Goal: Find specific page/section: Find specific page/section

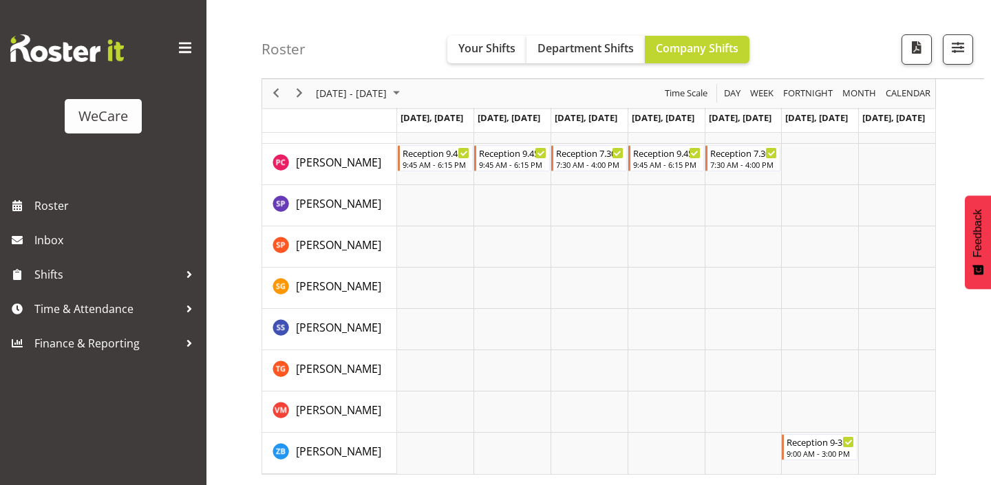
scroll to position [380, 0]
click at [958, 62] on button "button" at bounding box center [957, 49] width 30 height 30
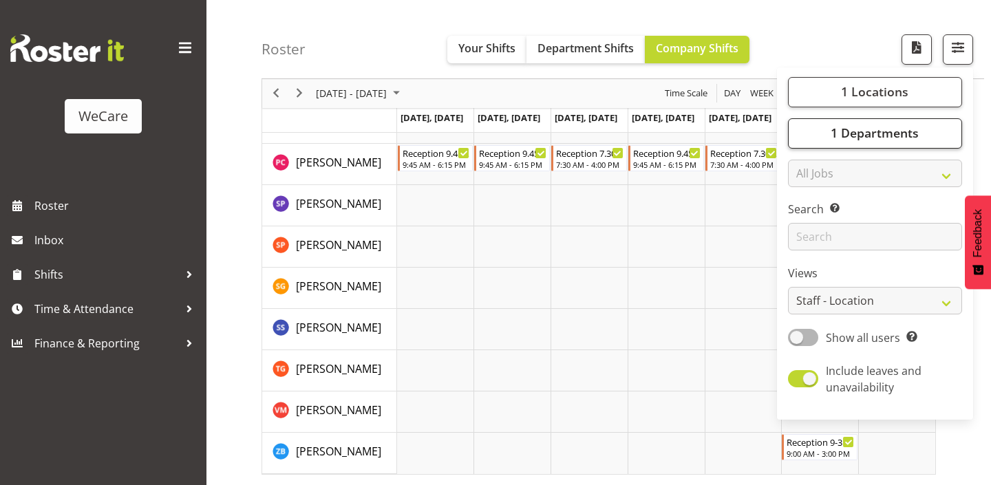
click at [878, 127] on span "1 Departments" at bounding box center [874, 133] width 88 height 17
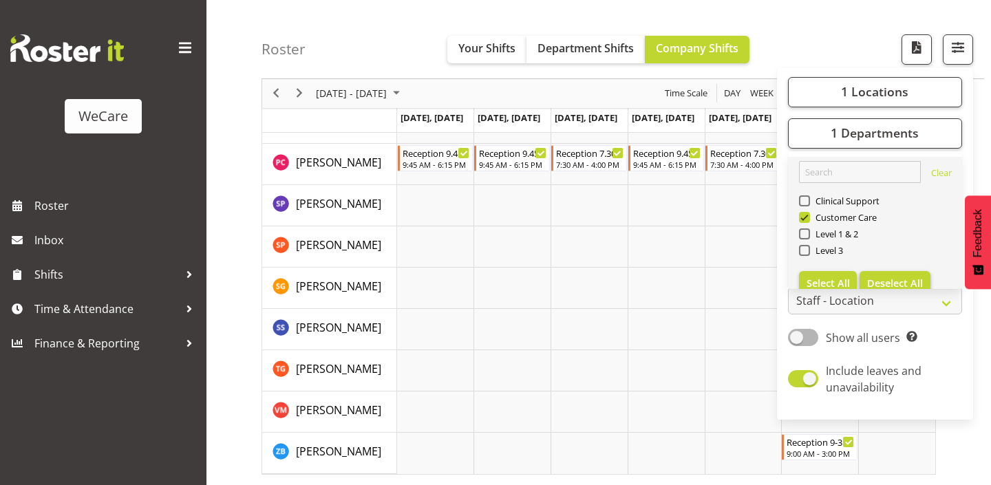
click at [892, 286] on span "Deselect All" at bounding box center [895, 283] width 56 height 13
checkbox input "false"
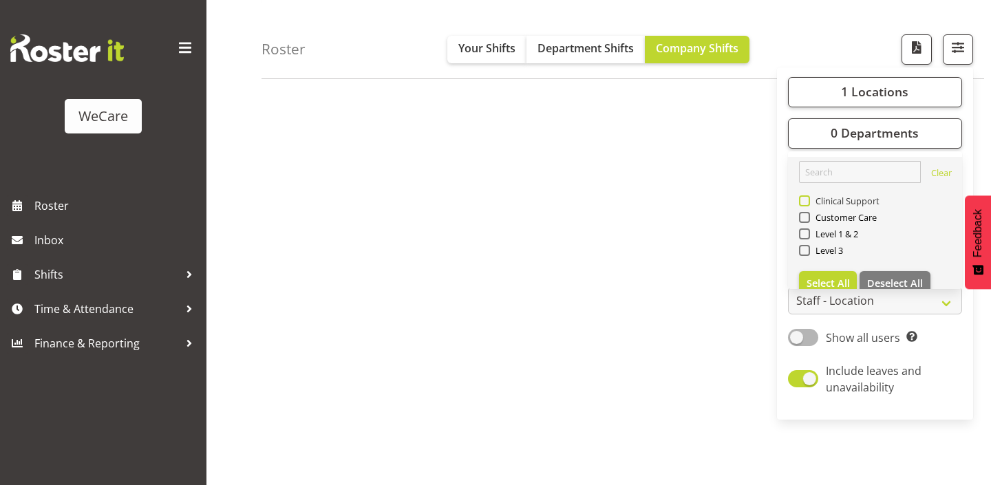
scroll to position [192, 0]
click at [845, 196] on span "Clinical Support" at bounding box center [845, 200] width 70 height 11
click at [808, 197] on input "Clinical Support" at bounding box center [803, 201] width 9 height 9
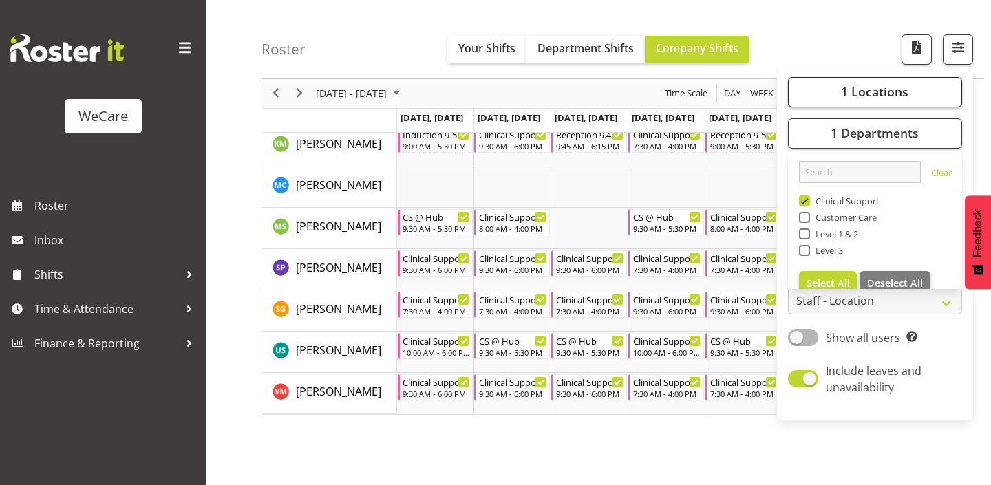
click at [860, 99] on span "1 Locations" at bounding box center [874, 92] width 67 height 17
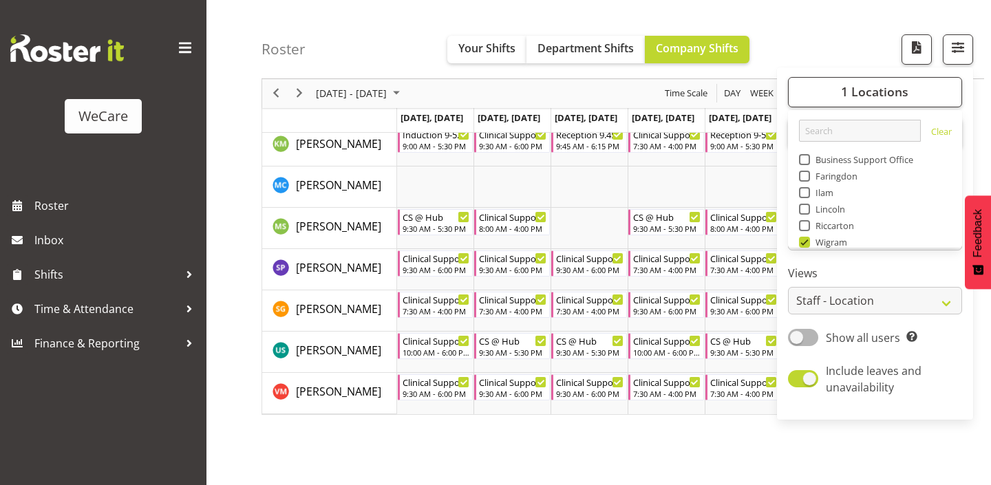
click at [870, 46] on div "Roster Your Shifts Department Shifts Company Shifts 1 Locations Clear Business …" at bounding box center [622, 39] width 722 height 79
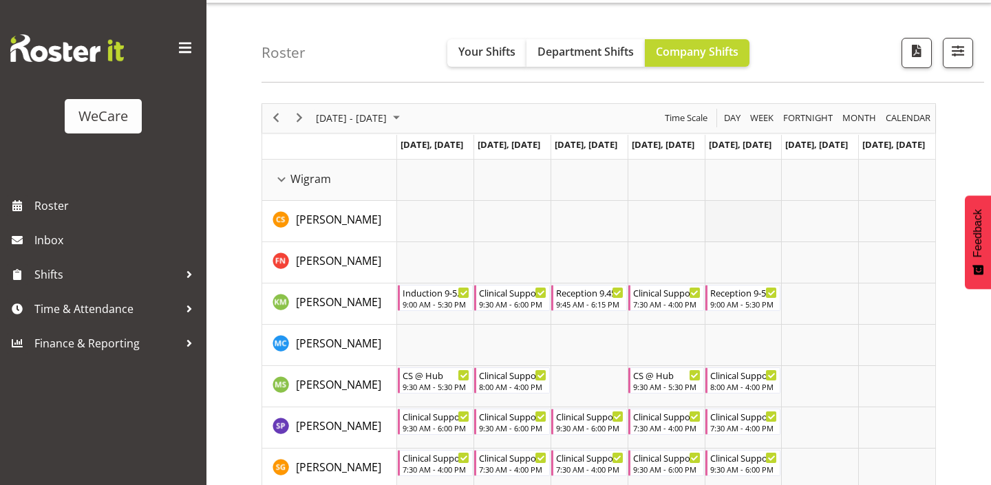
scroll to position [34, 0]
click at [960, 60] on span "button" at bounding box center [958, 51] width 18 height 18
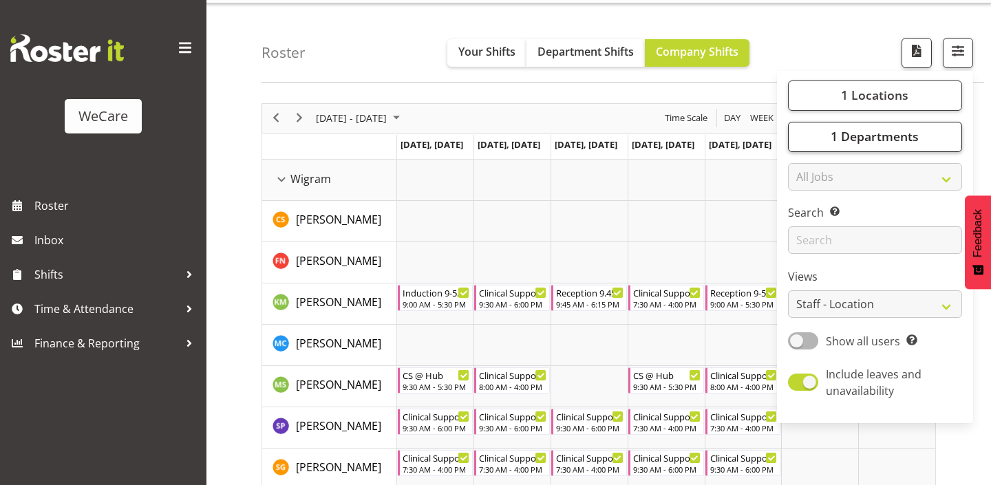
click at [850, 122] on button "1 Departments" at bounding box center [875, 137] width 174 height 30
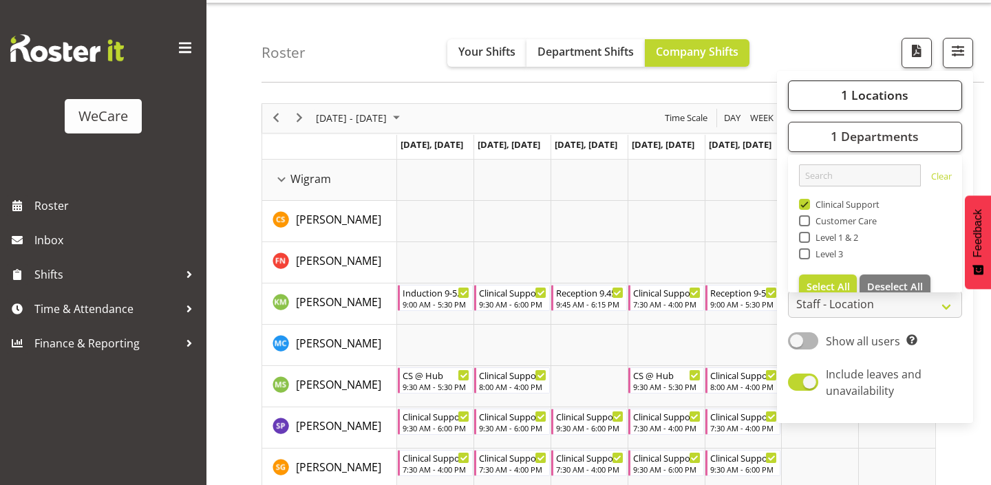
click at [869, 96] on span "1 Locations" at bounding box center [874, 95] width 67 height 17
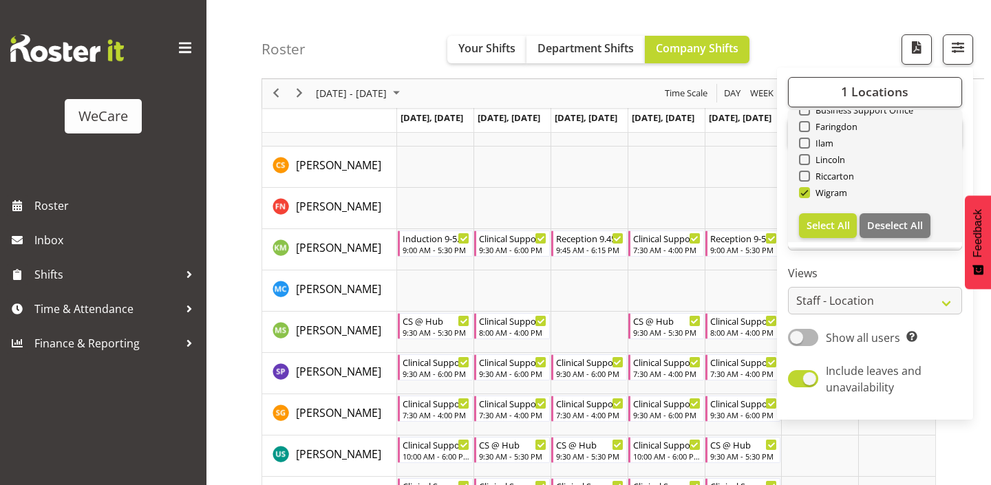
scroll to position [48, 0]
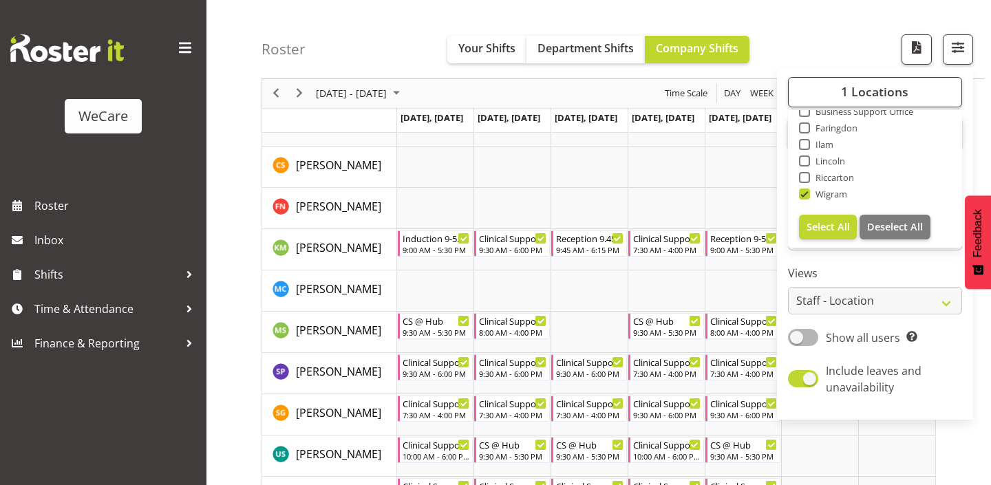
click at [344, 82] on div "[DATE] - [DATE]" at bounding box center [359, 93] width 97 height 29
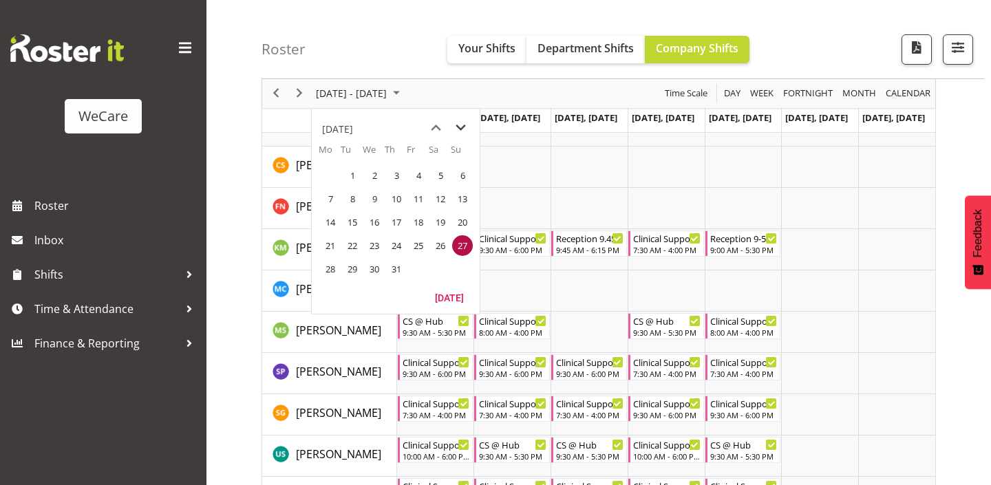
click at [469, 123] on span "next month" at bounding box center [461, 128] width 24 height 25
click at [391, 244] on span "21" at bounding box center [396, 245] width 21 height 21
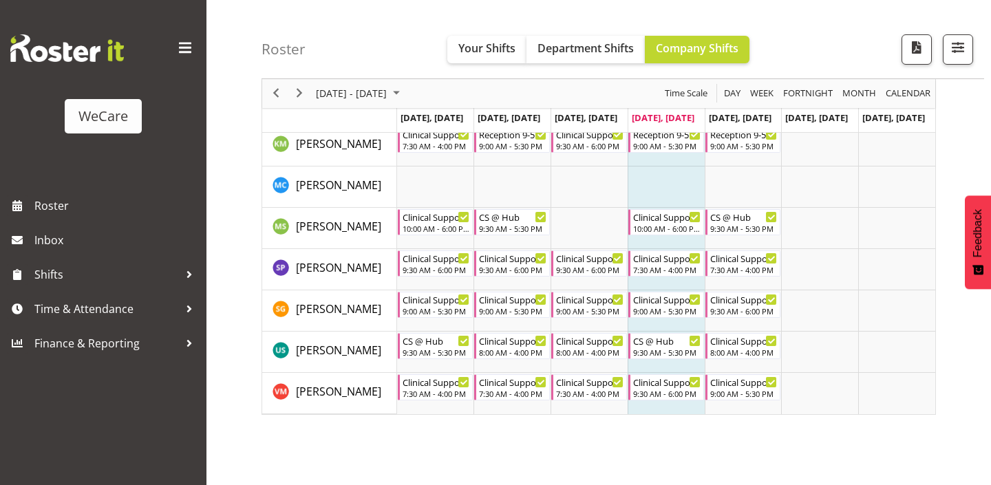
scroll to position [142, 0]
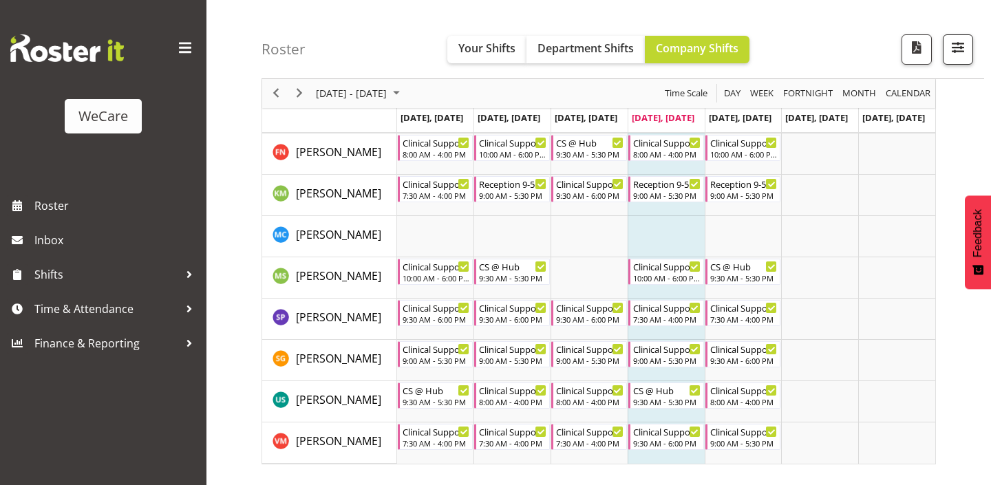
click at [960, 41] on span "button" at bounding box center [958, 48] width 18 height 18
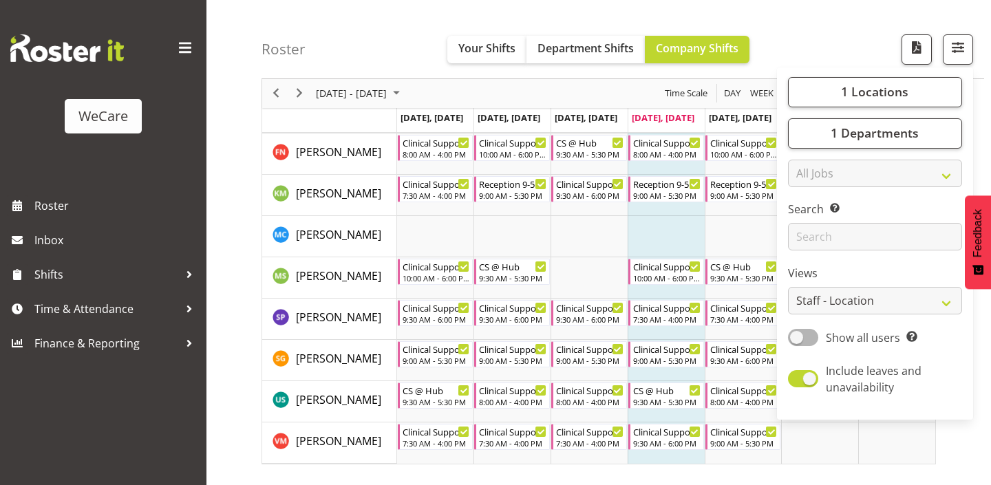
click at [885, 114] on div "1 Locations Clear Business Support Office [GEOGRAPHIC_DATA] Ilam [GEOGRAPHIC_DA…" at bounding box center [875, 243] width 196 height 341
click at [885, 85] on span "1 Locations" at bounding box center [874, 92] width 67 height 17
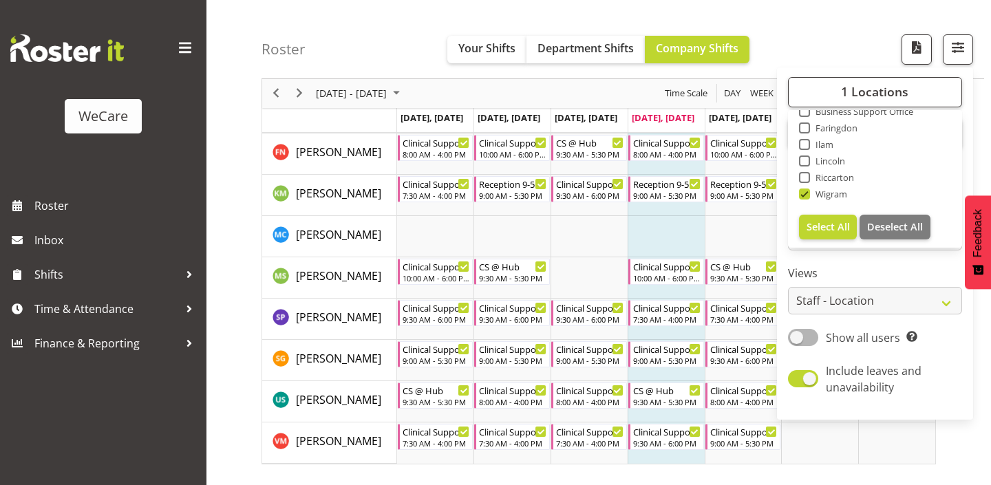
click at [870, 41] on div "Roster Your Shifts Department Shifts Company Shifts 1 Locations Clear Business …" at bounding box center [622, 39] width 722 height 79
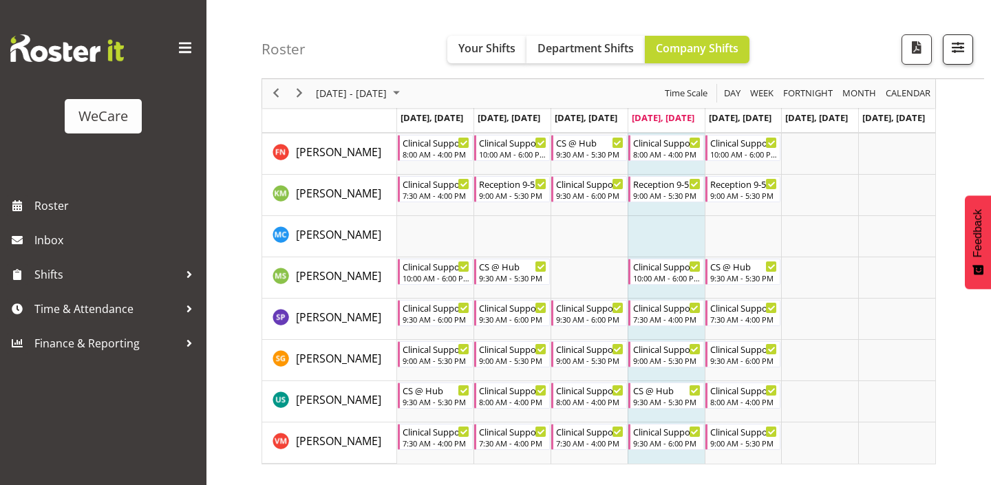
click at [968, 58] on button "button" at bounding box center [957, 49] width 30 height 30
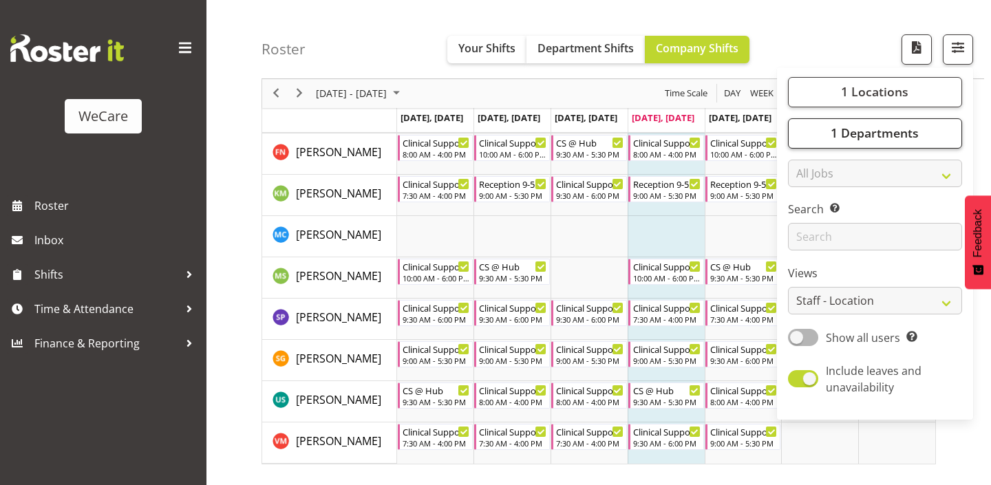
click at [919, 131] on button "1 Departments" at bounding box center [875, 133] width 174 height 30
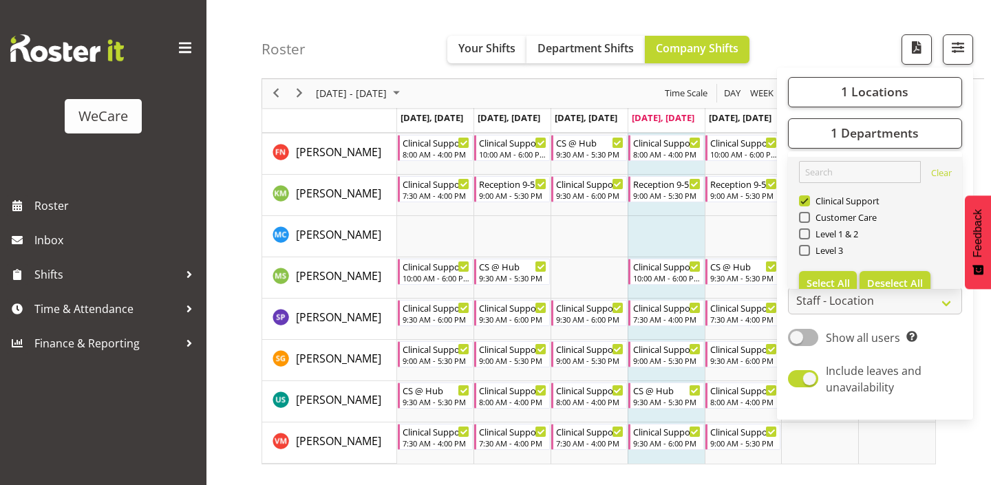
click at [882, 276] on button "Deselect All" at bounding box center [894, 283] width 71 height 25
checkbox input "false"
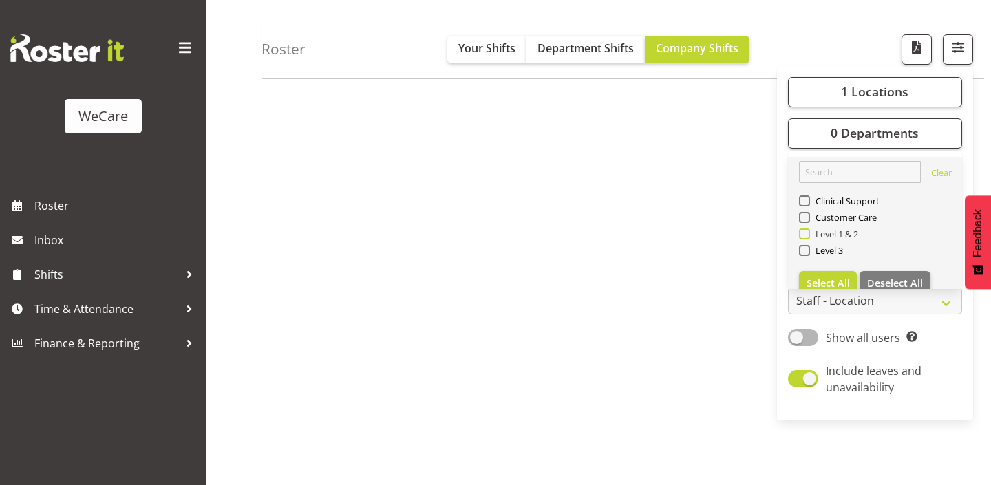
click at [845, 235] on span "Level 1 & 2" at bounding box center [834, 233] width 49 height 11
click at [808, 235] on input "Level 1 & 2" at bounding box center [803, 234] width 9 height 9
checkbox input "true"
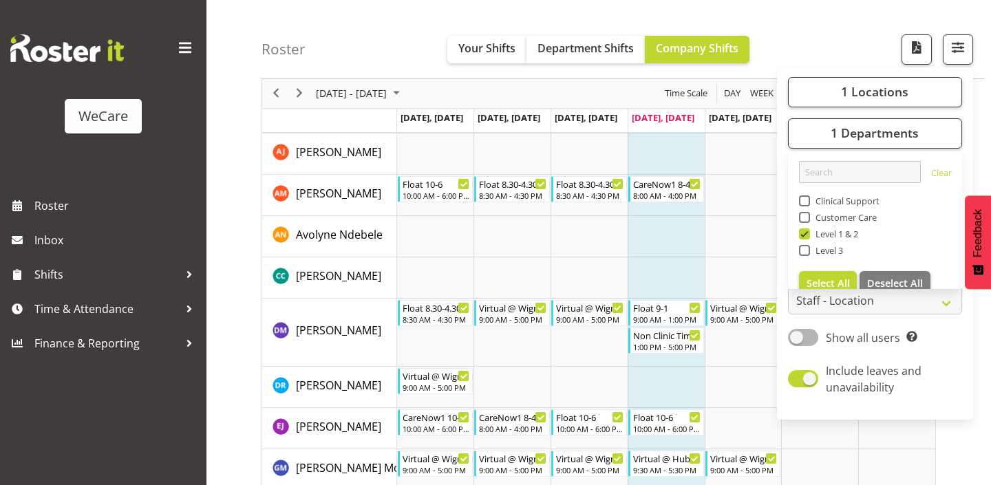
click at [788, 37] on div "Roster Your Shifts Department Shifts Company Shifts 1 Locations Clear Business …" at bounding box center [622, 39] width 722 height 79
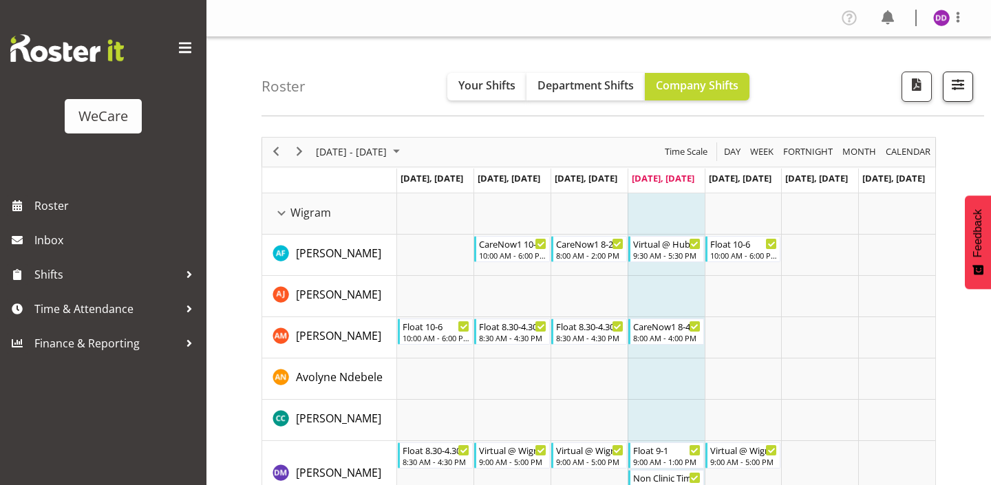
click at [951, 87] on span "button" at bounding box center [958, 85] width 18 height 18
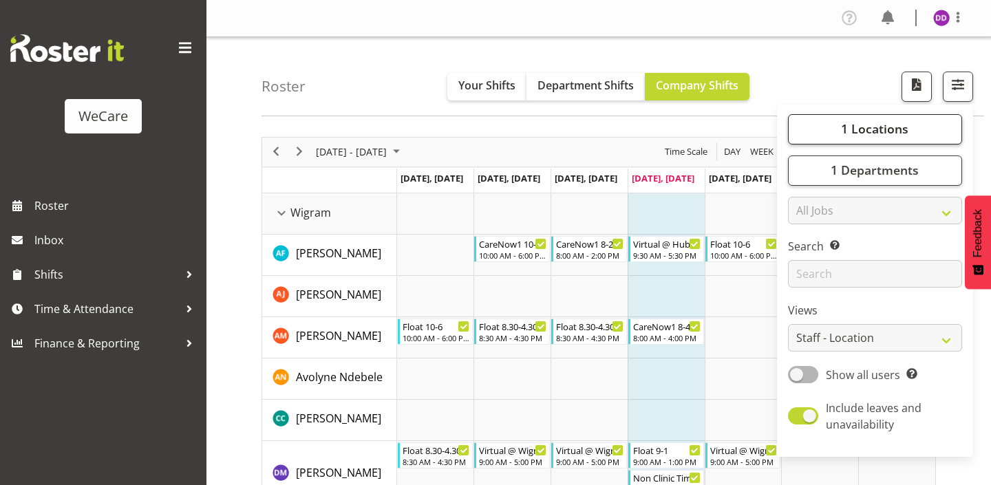
click at [894, 127] on span "1 Locations" at bounding box center [874, 128] width 67 height 17
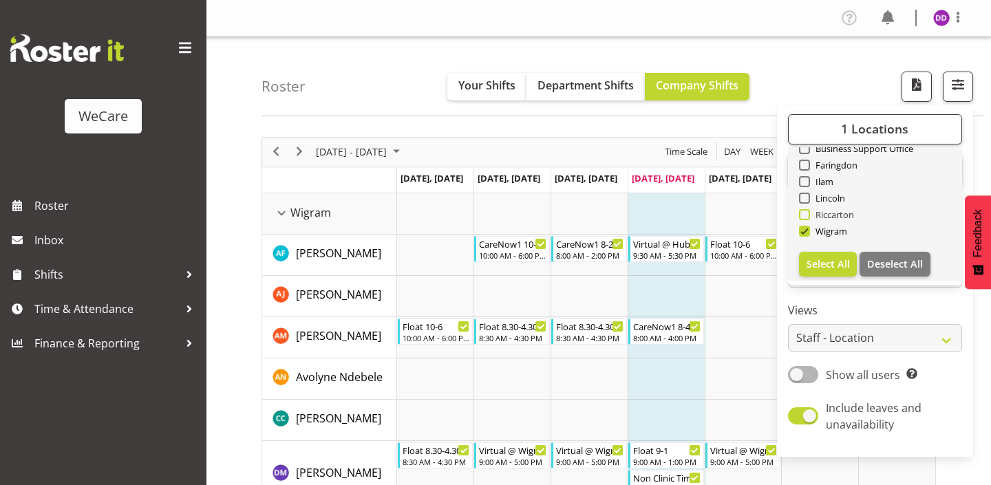
scroll to position [33, 0]
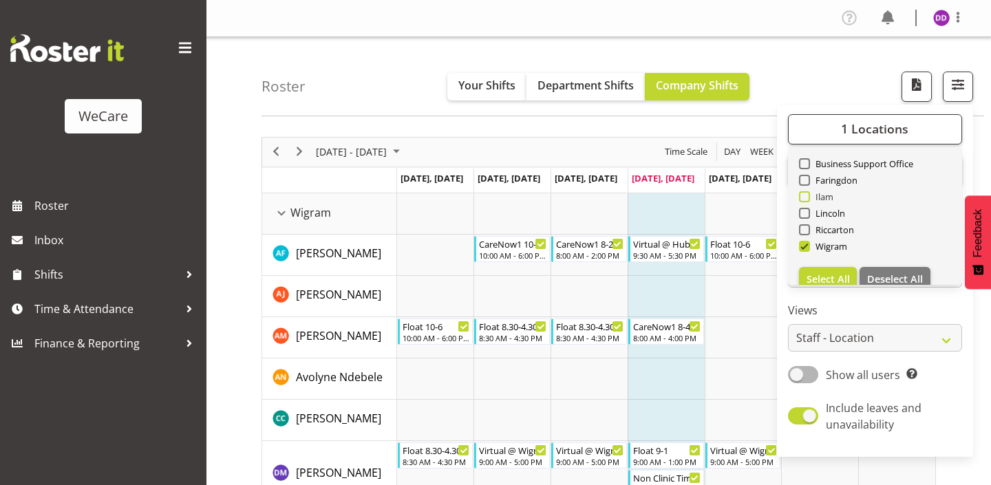
click at [803, 194] on span at bounding box center [804, 196] width 11 height 11
click at [803, 194] on input "Ilam" at bounding box center [803, 196] width 9 height 9
checkbox input "true"
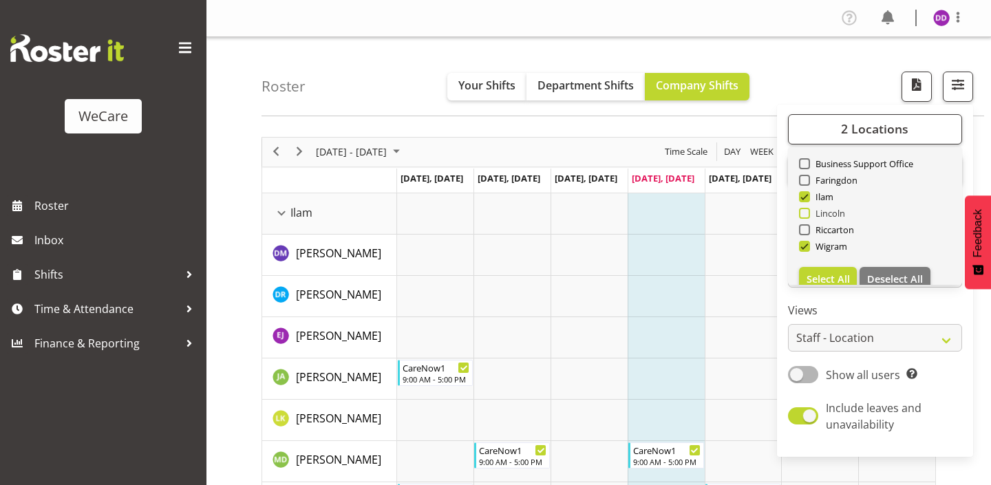
click at [803, 212] on span at bounding box center [804, 213] width 11 height 11
click at [803, 212] on input "Lincoln" at bounding box center [803, 212] width 9 height 9
checkbox input "true"
click at [804, 233] on span at bounding box center [804, 229] width 11 height 11
click at [804, 233] on input "Riccarton" at bounding box center [803, 229] width 9 height 9
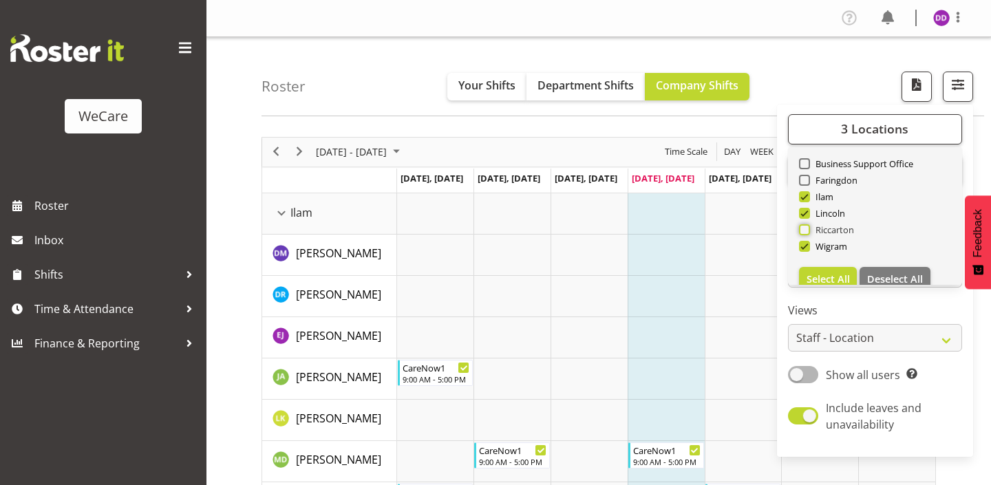
checkbox input "true"
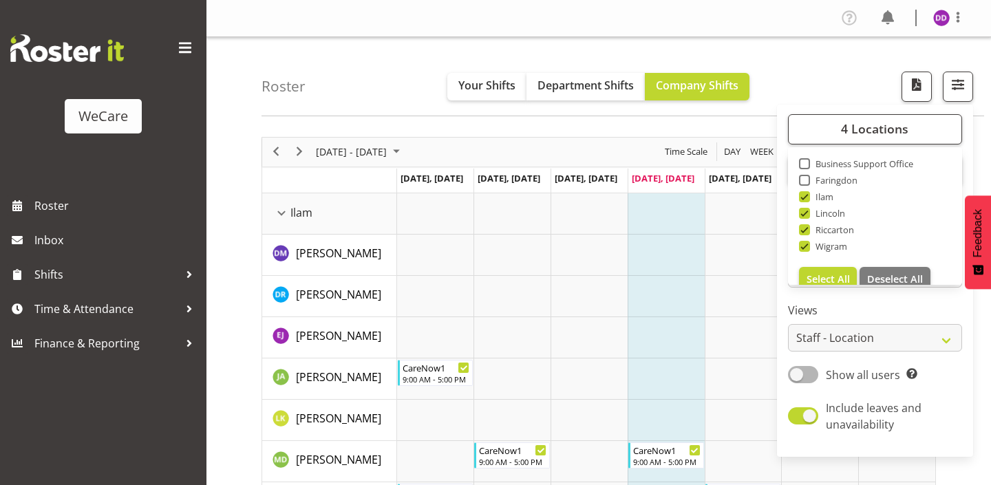
click at [394, 95] on div "Roster Your Shifts Department Shifts Company Shifts 4 Locations Clear Business …" at bounding box center [622, 76] width 722 height 79
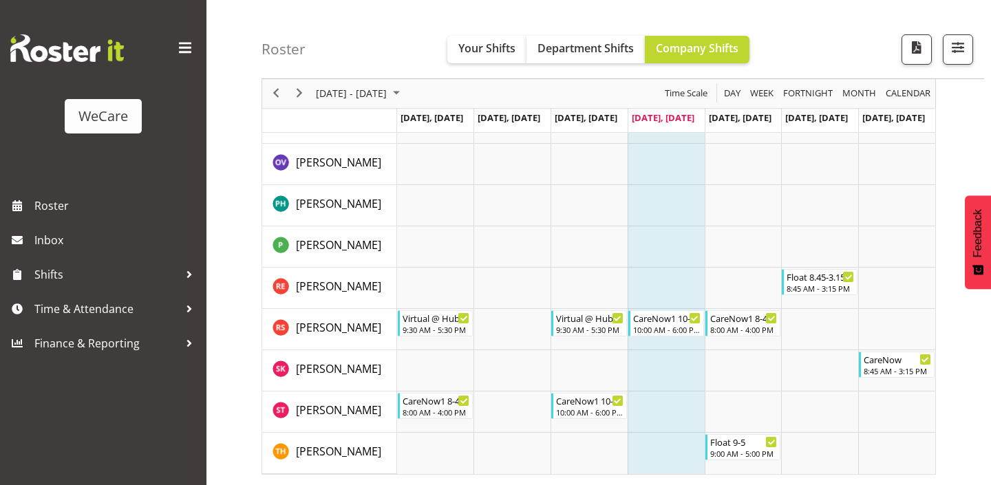
scroll to position [1934, 0]
click at [642, 1] on div "Roster Your Shifts Department Shifts Company Shifts 4 Locations Clear Business …" at bounding box center [622, 39] width 722 height 79
click at [954, 47] on span "button" at bounding box center [958, 48] width 18 height 18
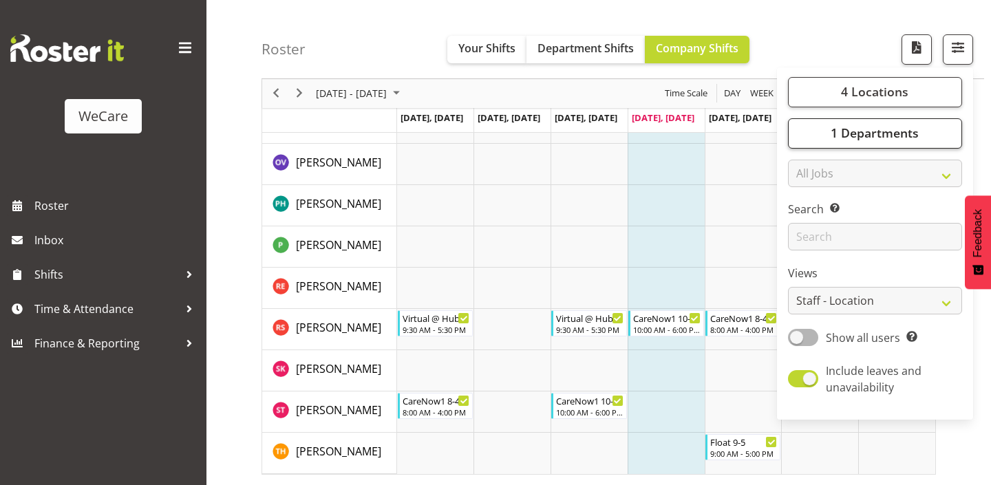
click at [886, 127] on span "1 Departments" at bounding box center [874, 133] width 88 height 17
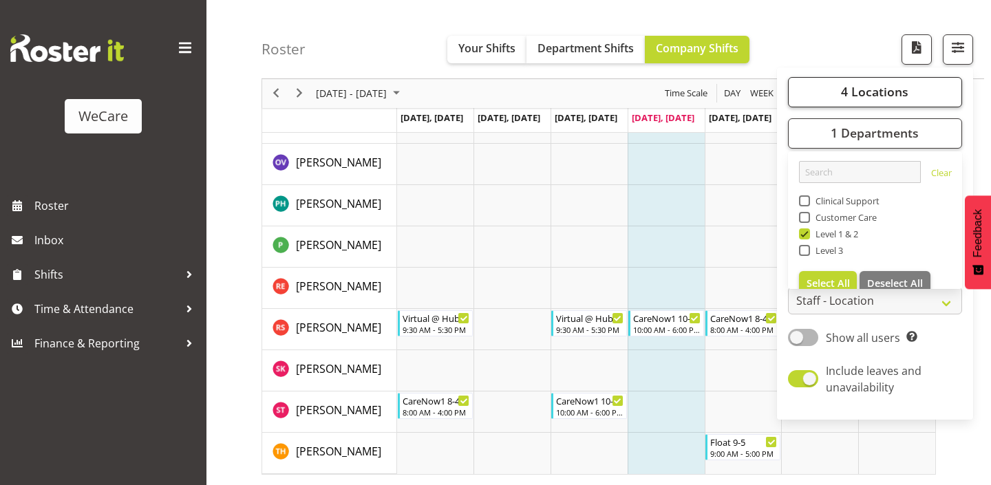
click at [876, 81] on button "4 Locations" at bounding box center [875, 92] width 174 height 30
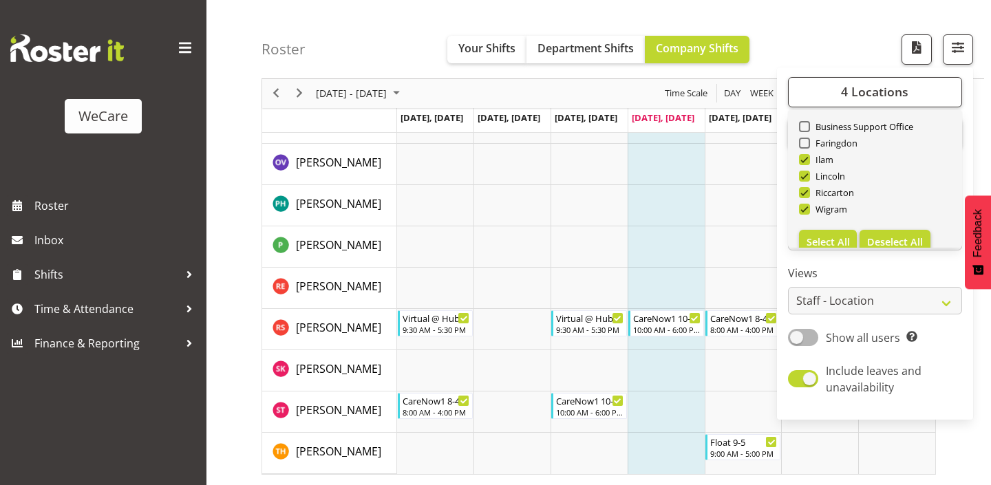
click at [895, 230] on button "Deselect All" at bounding box center [894, 242] width 71 height 25
checkbox input "false"
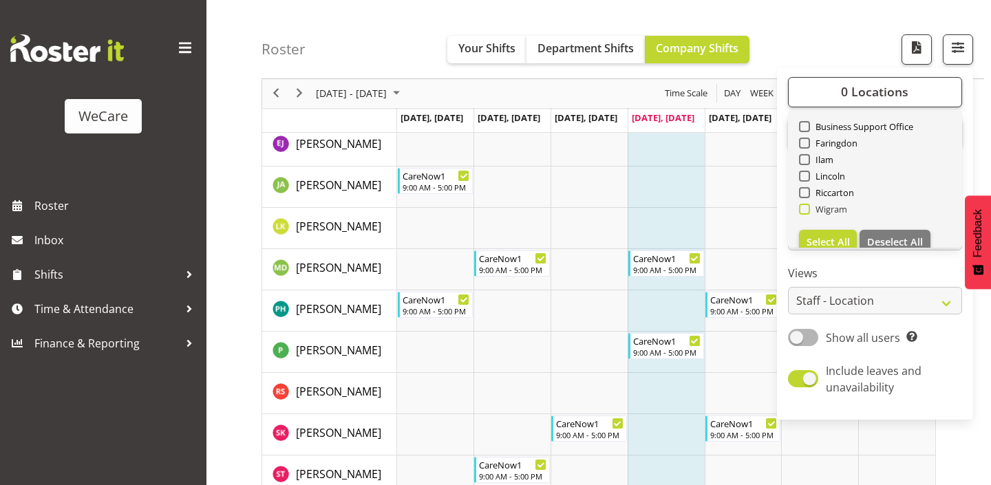
click at [838, 205] on span "Wigram" at bounding box center [829, 209] width 38 height 11
click at [808, 205] on input "Wigram" at bounding box center [803, 209] width 9 height 9
checkbox input "true"
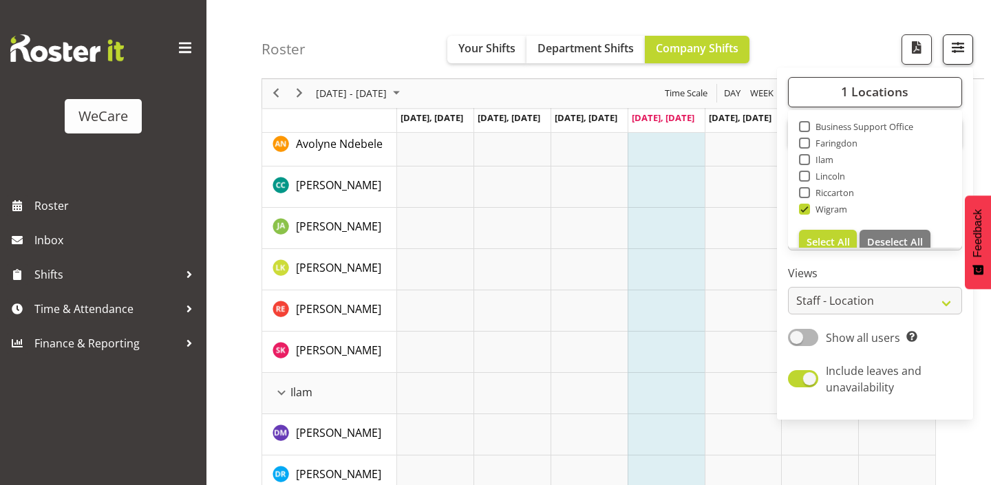
click at [959, 61] on button "button" at bounding box center [957, 49] width 30 height 30
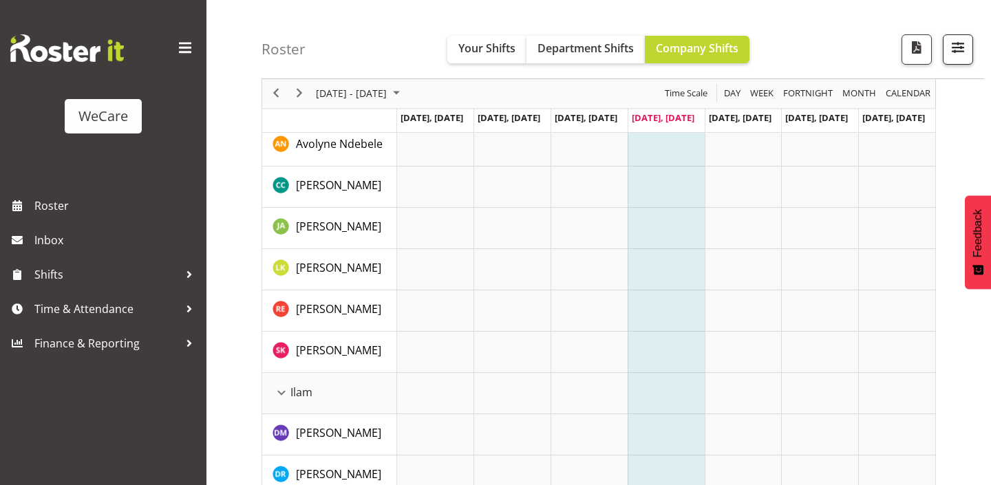
click at [962, 56] on span "button" at bounding box center [958, 48] width 18 height 18
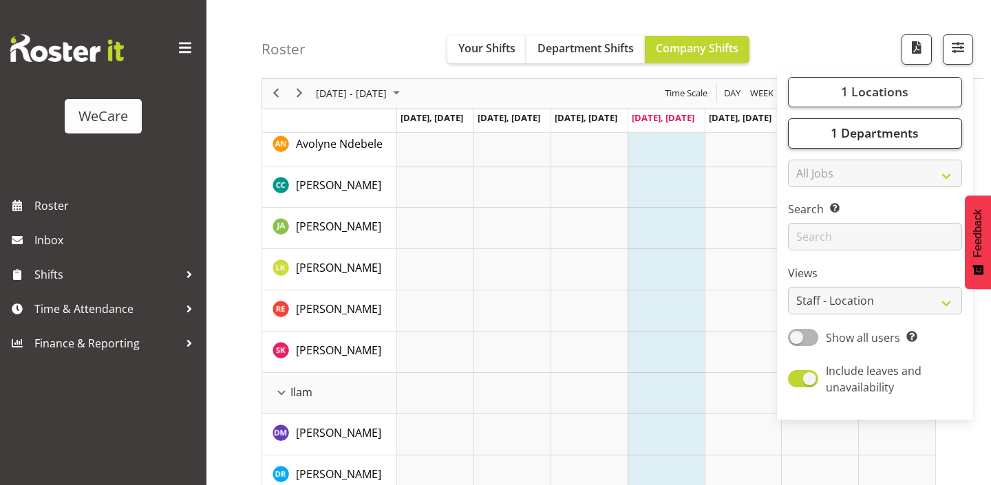
click at [914, 137] on span "1 Departments" at bounding box center [874, 133] width 88 height 17
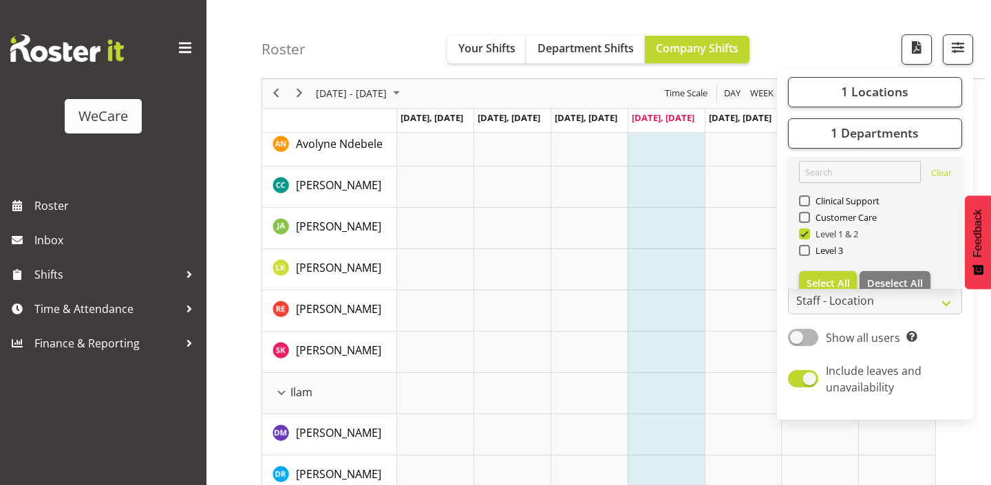
click at [837, 233] on span "Level 1 & 2" at bounding box center [834, 233] width 49 height 11
click at [808, 233] on input "Level 1 & 2" at bounding box center [803, 234] width 9 height 9
checkbox input "false"
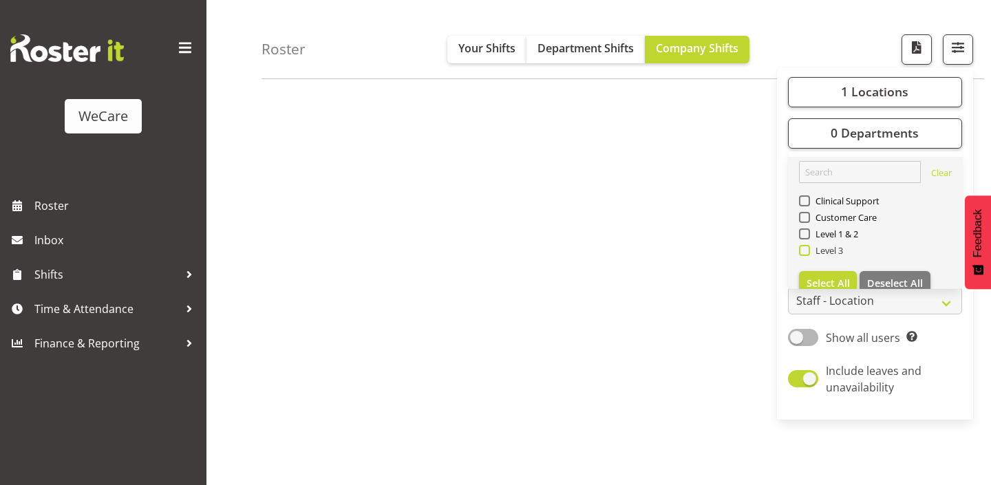
click at [823, 250] on span "Level 3" at bounding box center [827, 250] width 34 height 11
click at [808, 250] on input "Level 3" at bounding box center [803, 250] width 9 height 9
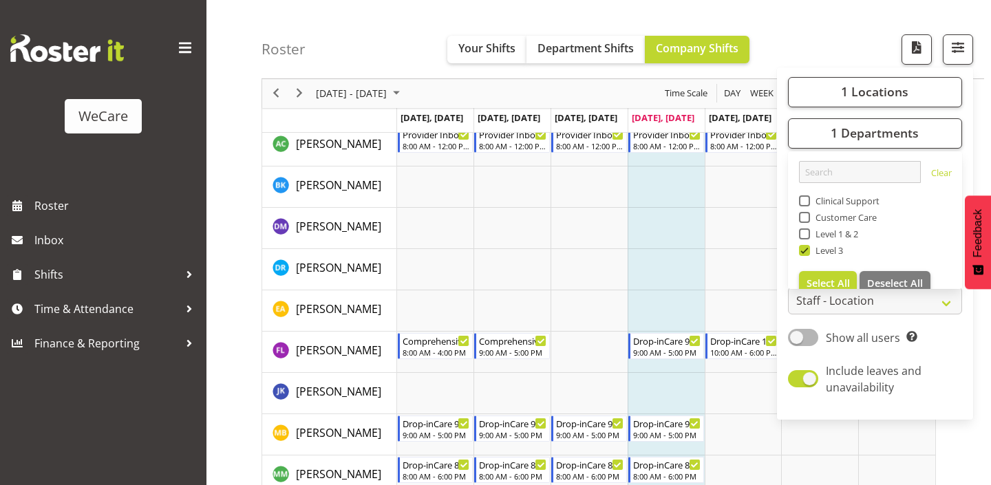
click at [817, 50] on div "Roster Your Shifts Department Shifts Company Shifts 1 Locations Clear Business …" at bounding box center [622, 39] width 722 height 79
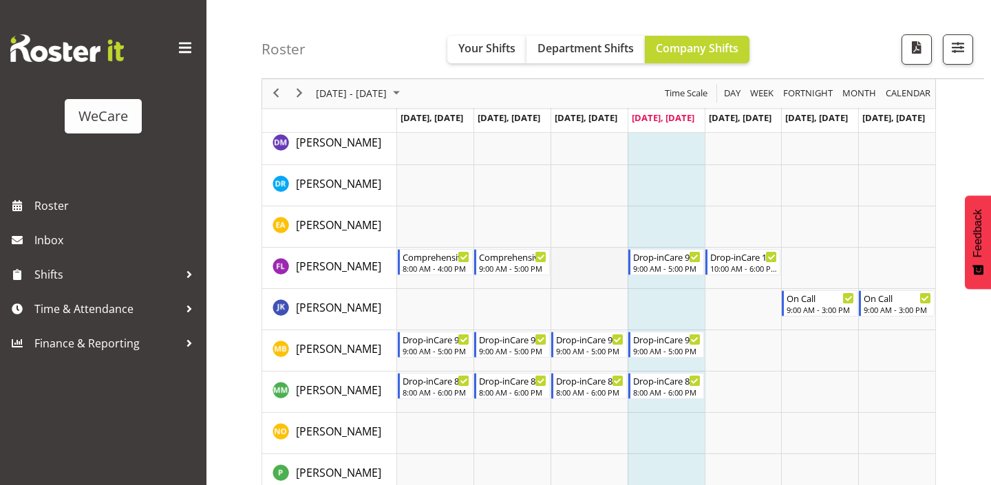
scroll to position [277, 0]
click at [951, 46] on span "button" at bounding box center [958, 48] width 18 height 18
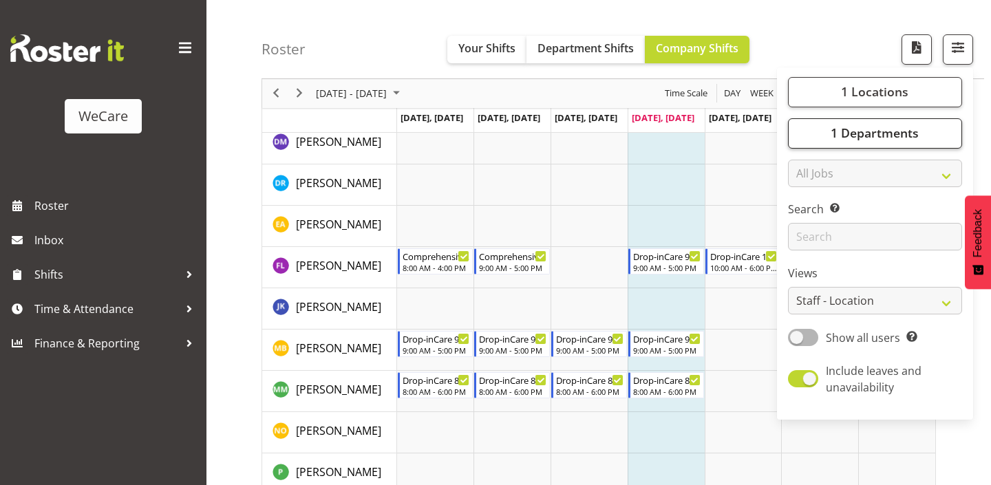
click at [887, 129] on span "1 Departments" at bounding box center [874, 133] width 88 height 17
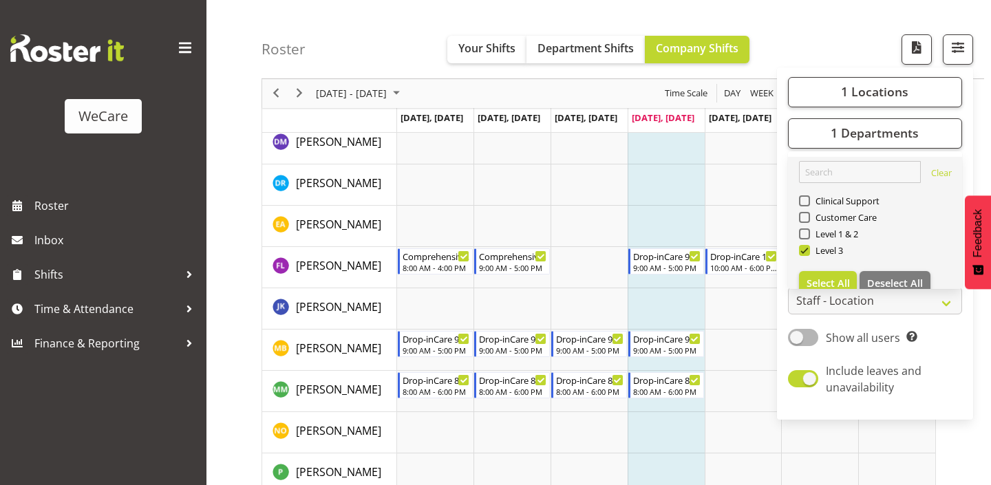
click at [884, 268] on link "Clear Clinical Support Customer Care Level 1 & 2 Level 3 Select All Deselect All" at bounding box center [875, 228] width 174 height 143
click at [879, 287] on span "Deselect All" at bounding box center [895, 283] width 56 height 13
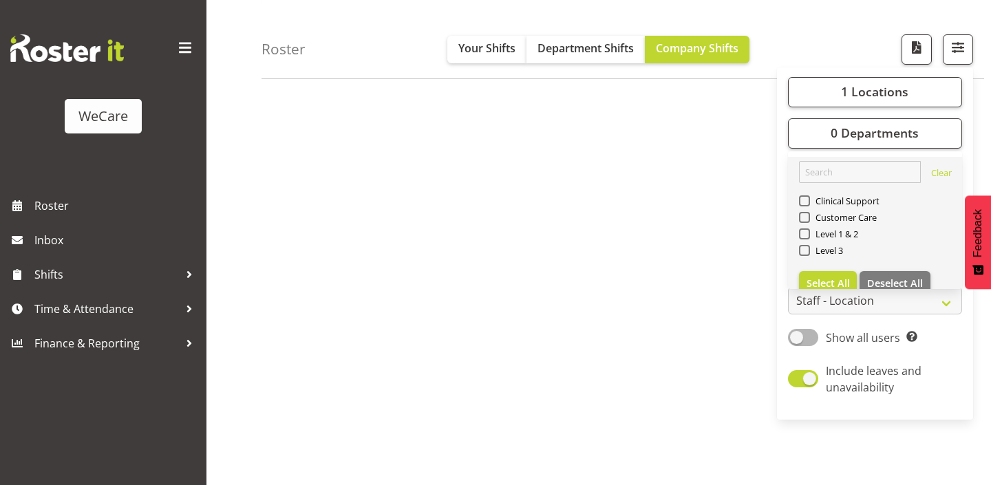
checkbox input "false"
click at [846, 212] on span "Customer Care" at bounding box center [843, 217] width 67 height 11
click at [808, 213] on input "Customer Care" at bounding box center [803, 217] width 9 height 9
checkbox input "true"
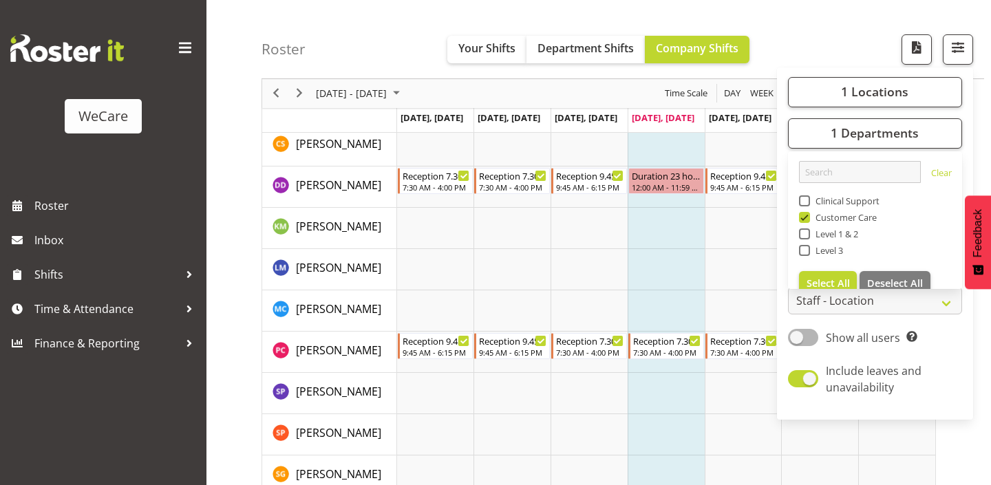
click at [809, 23] on div "Roster Your Shifts Department Shifts Company Shifts 1 Locations Clear Business …" at bounding box center [622, 39] width 722 height 79
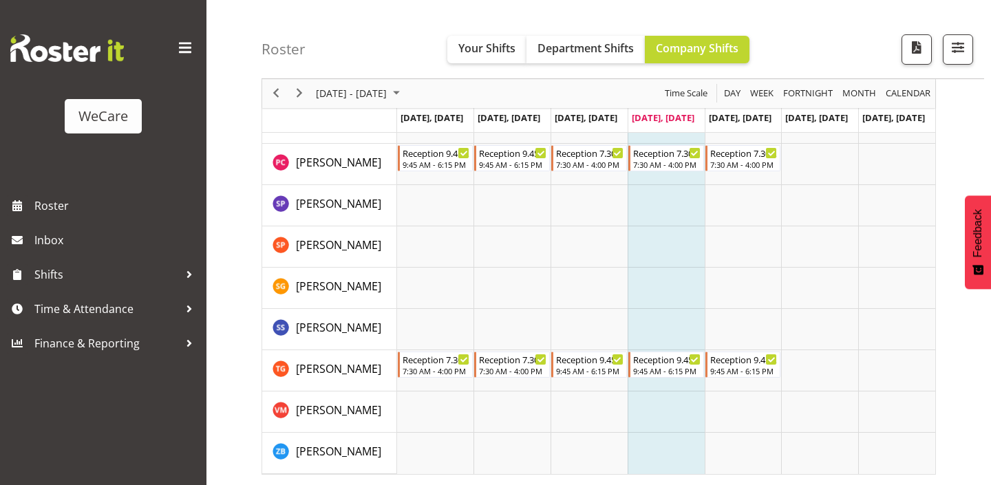
scroll to position [380, 0]
click at [300, 94] on span "Next" at bounding box center [299, 93] width 17 height 17
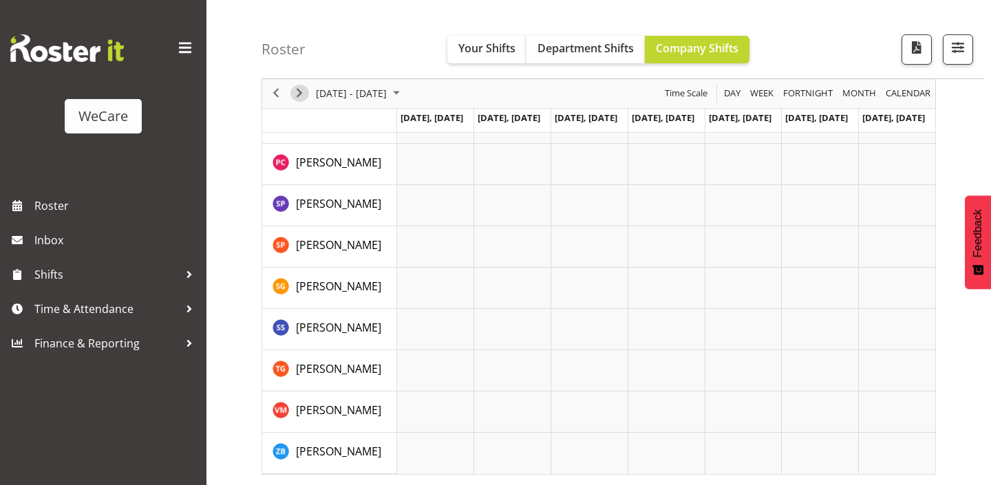
scroll to position [192, 0]
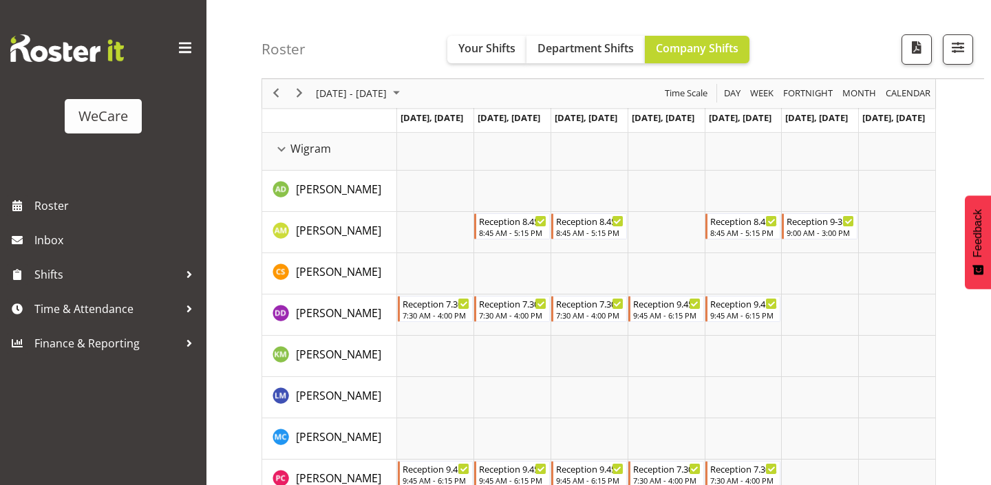
scroll to position [63, 0]
click at [502, 53] on span "Your Shifts" at bounding box center [486, 48] width 57 height 15
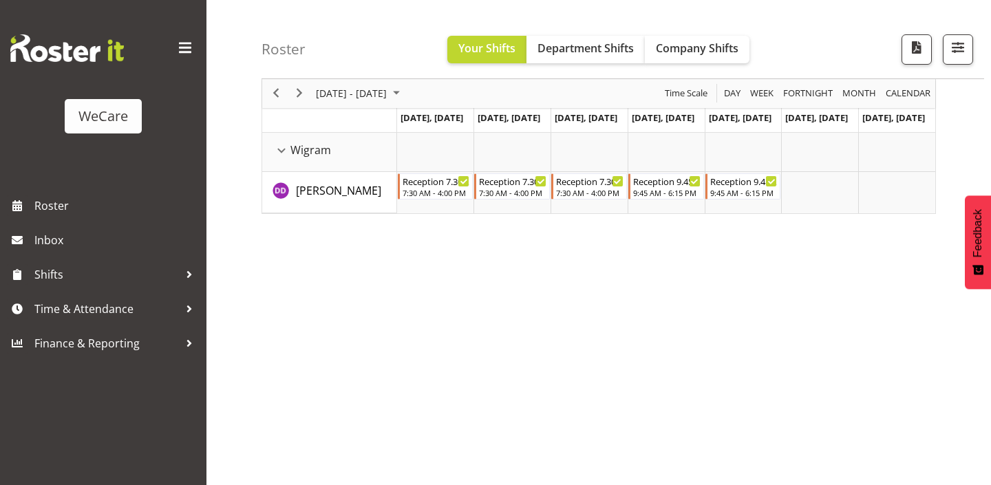
click at [894, 1] on div "Roster Your Shifts Department Shifts Company Shifts 1 Locations Clear Business …" at bounding box center [622, 39] width 722 height 79
click at [158, 0] on div "WeCare" at bounding box center [103, 94] width 206 height 188
